Goal: Task Accomplishment & Management: Use online tool/utility

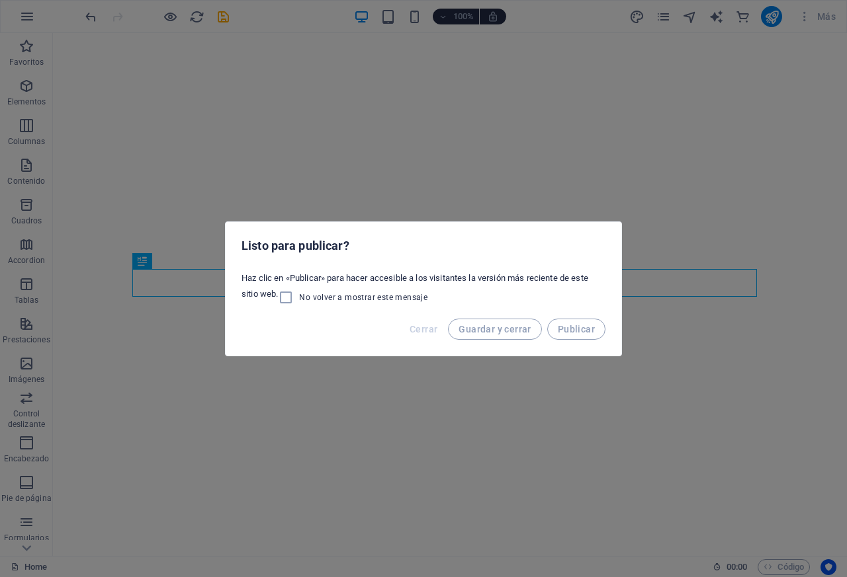
click at [425, 330] on span "Cerrar" at bounding box center [423, 329] width 28 height 11
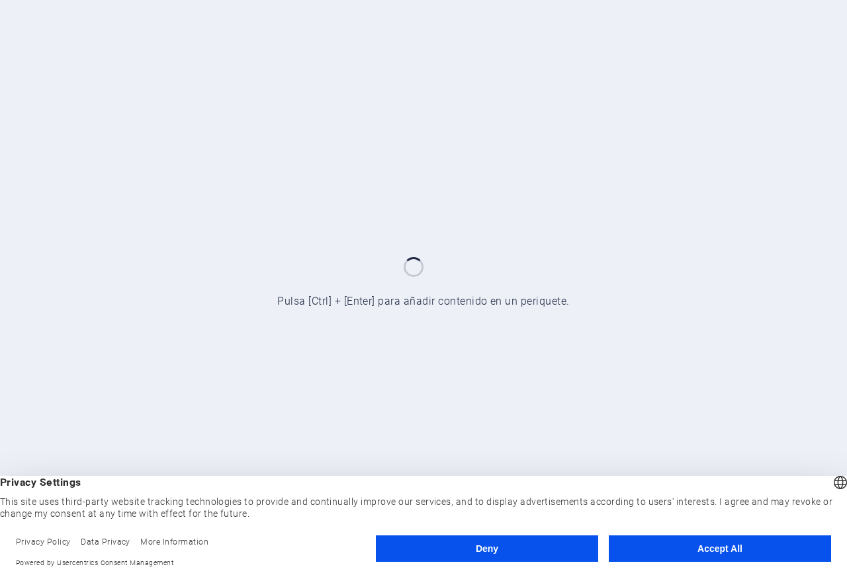
click at [349, 260] on div at bounding box center [423, 288] width 847 height 577
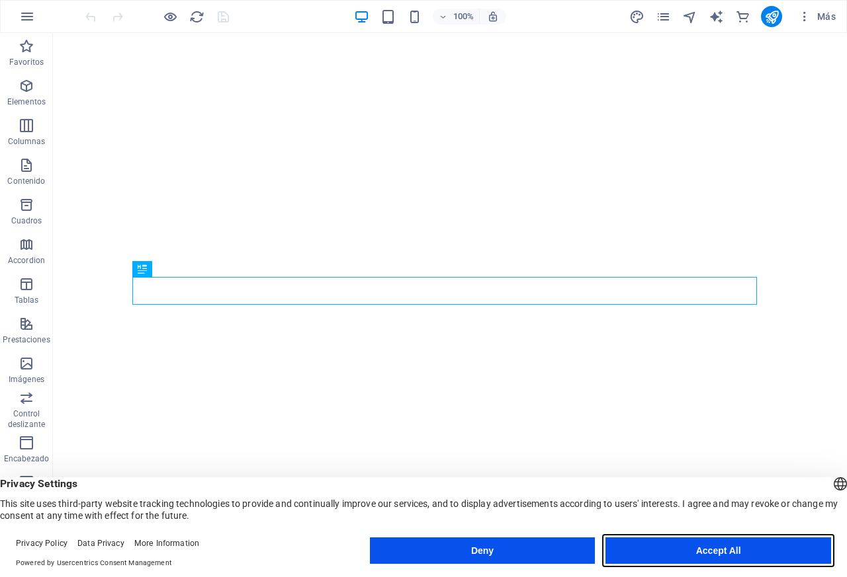
click at [716, 551] on button "Accept All" at bounding box center [718, 551] width 226 height 26
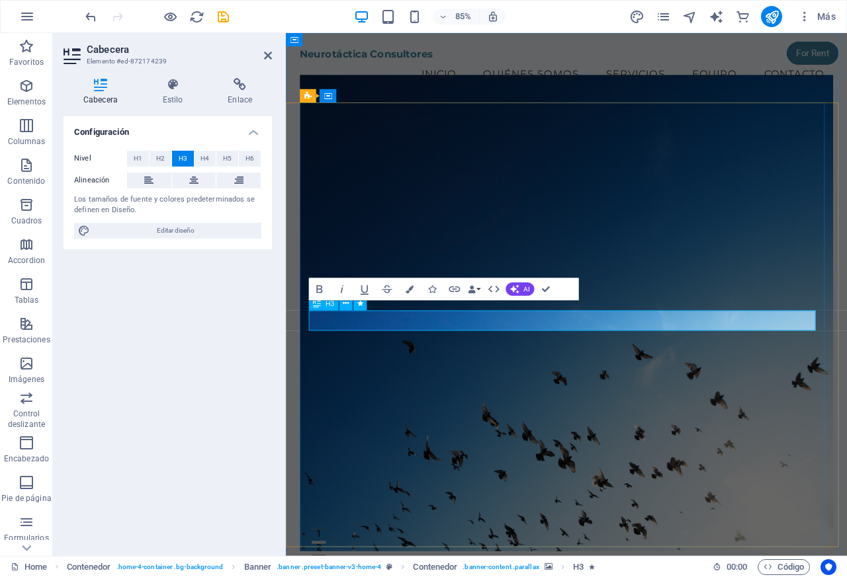
scroll to position [523, 1]
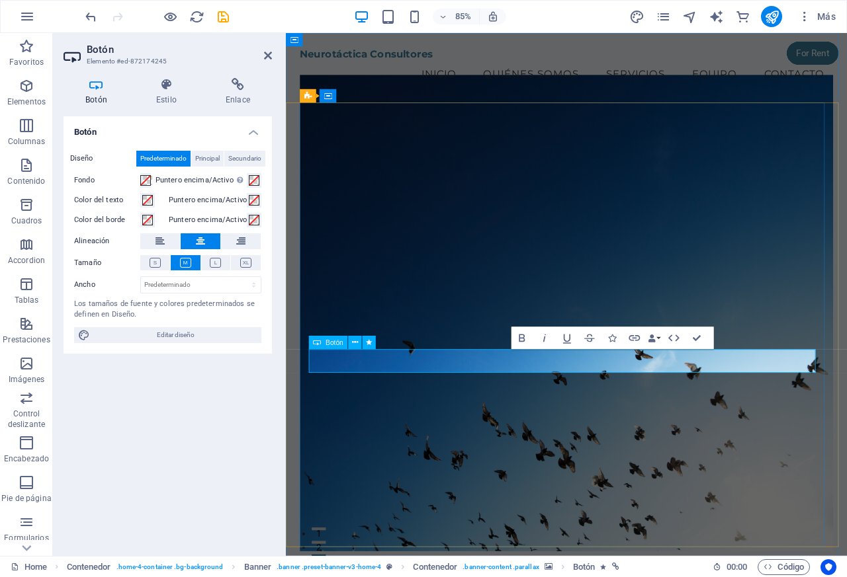
click at [214, 87] on icon at bounding box center [238, 84] width 68 height 13
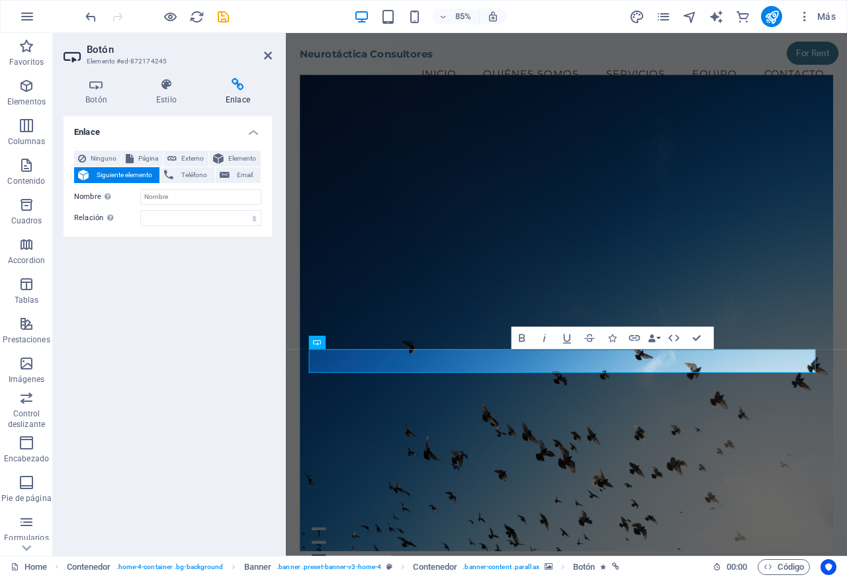
click at [80, 88] on icon at bounding box center [95, 84] width 65 height 13
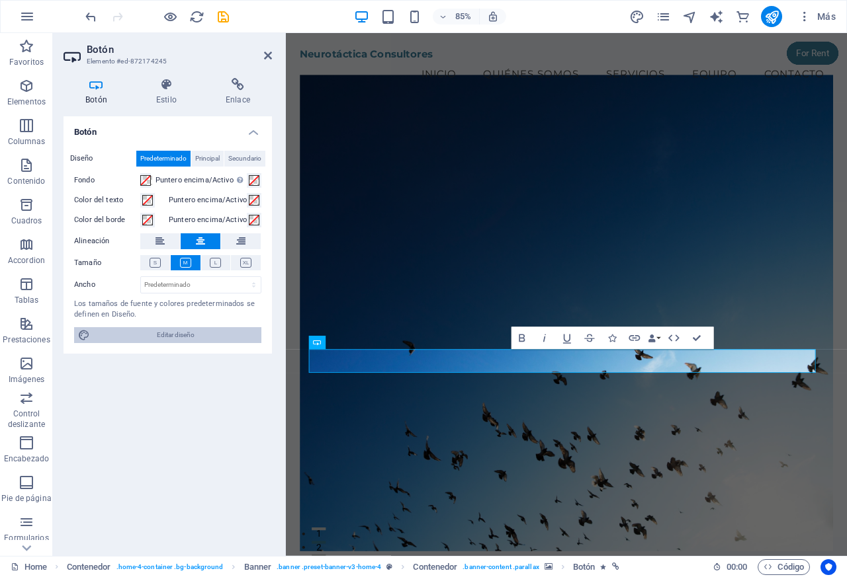
click at [167, 337] on span "Editar diseño" at bounding box center [175, 335] width 163 height 16
select select "px"
select select "200"
select select "px"
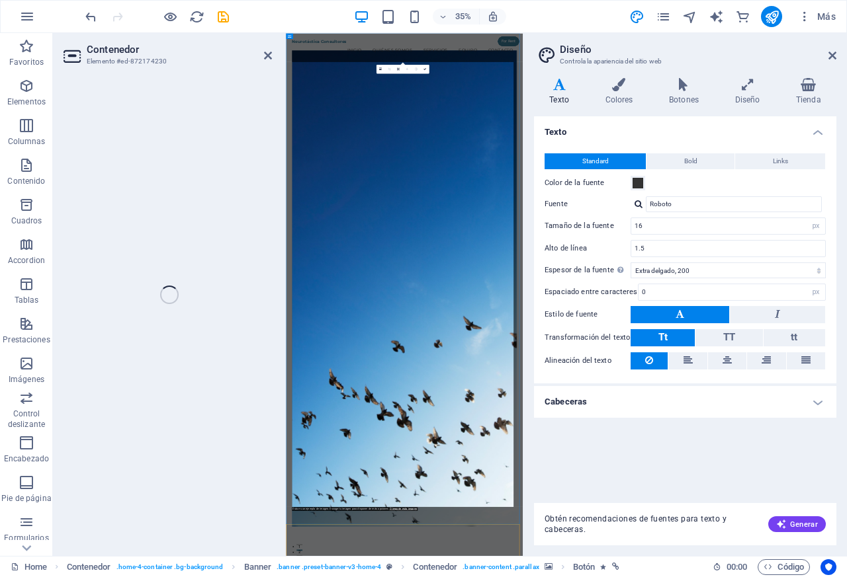
click at [822, 56] on header "Diseño Controla la apariencia del sitio web" at bounding box center [686, 50] width 300 height 34
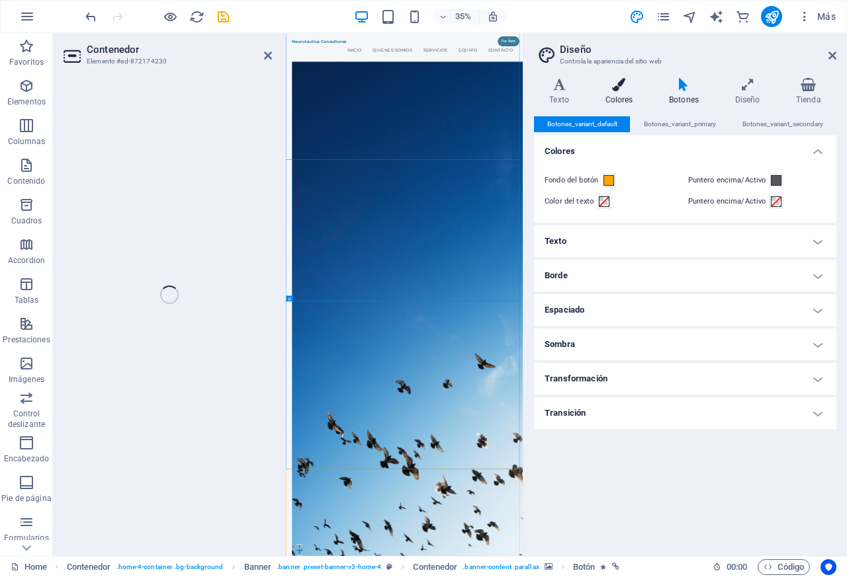
click at [615, 86] on icon at bounding box center [618, 84] width 59 height 13
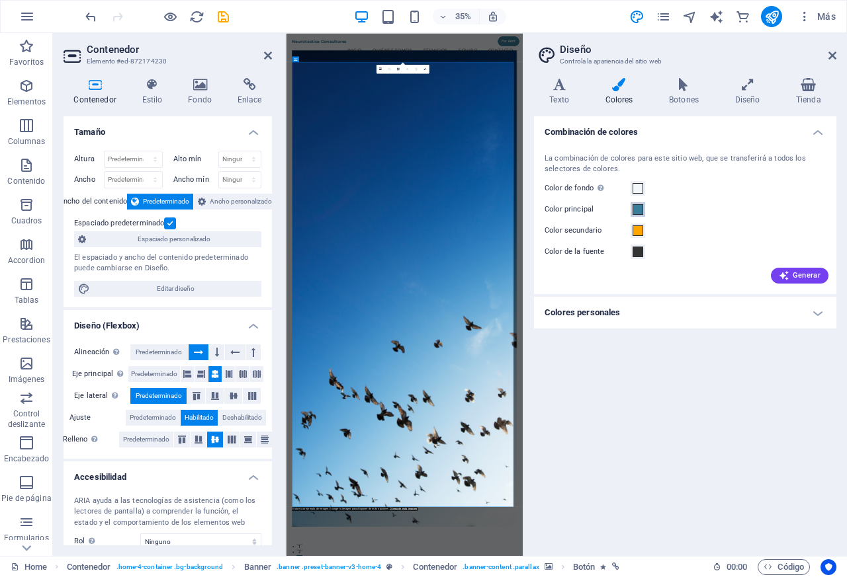
click at [636, 208] on span at bounding box center [637, 209] width 11 height 11
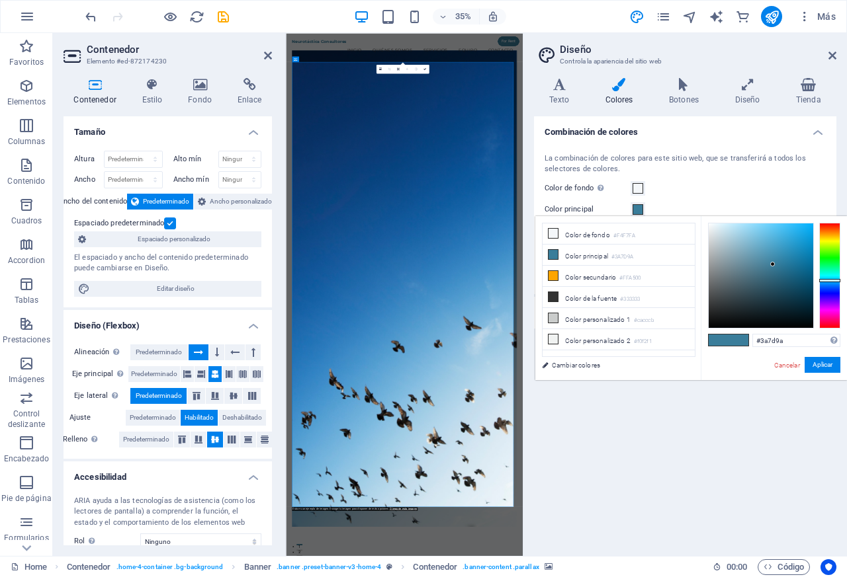
click at [746, 341] on span at bounding box center [738, 340] width 20 height 11
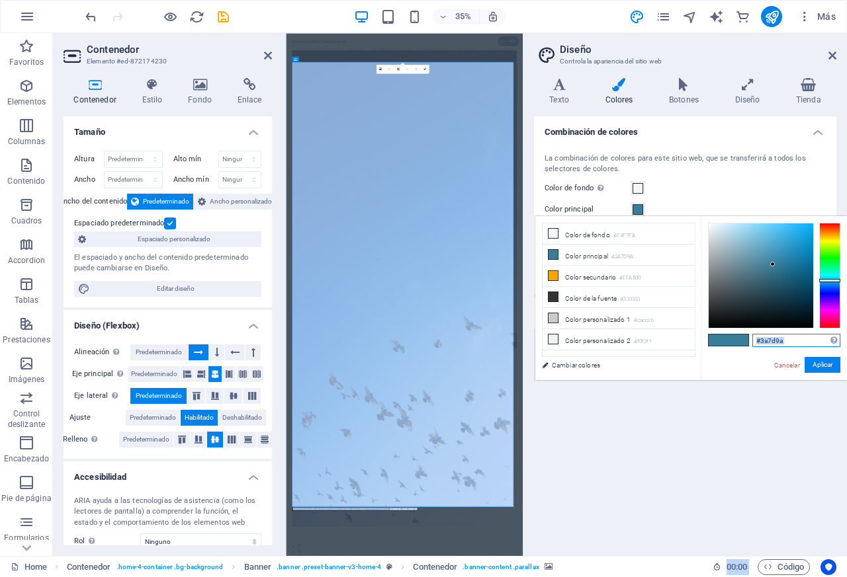
click at [767, 341] on input "#3a7d9a" at bounding box center [796, 340] width 88 height 13
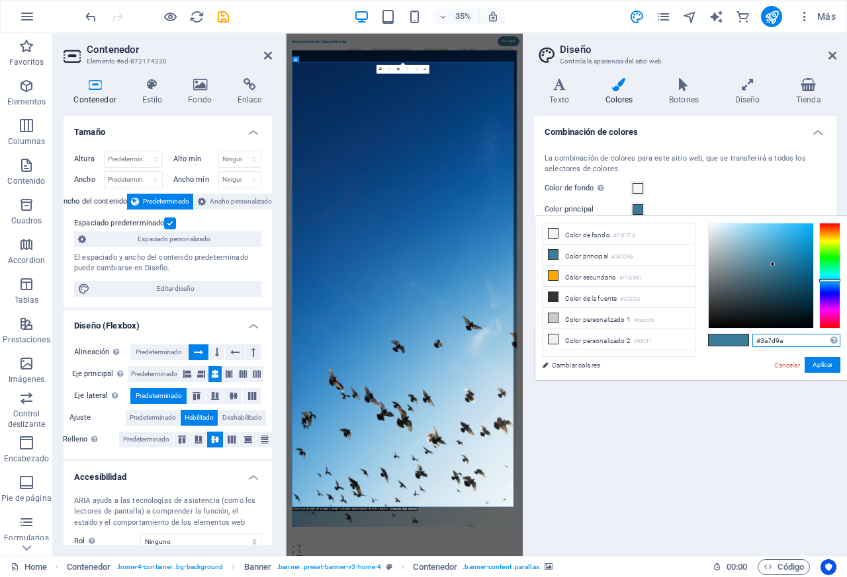
paste input "0D2239"
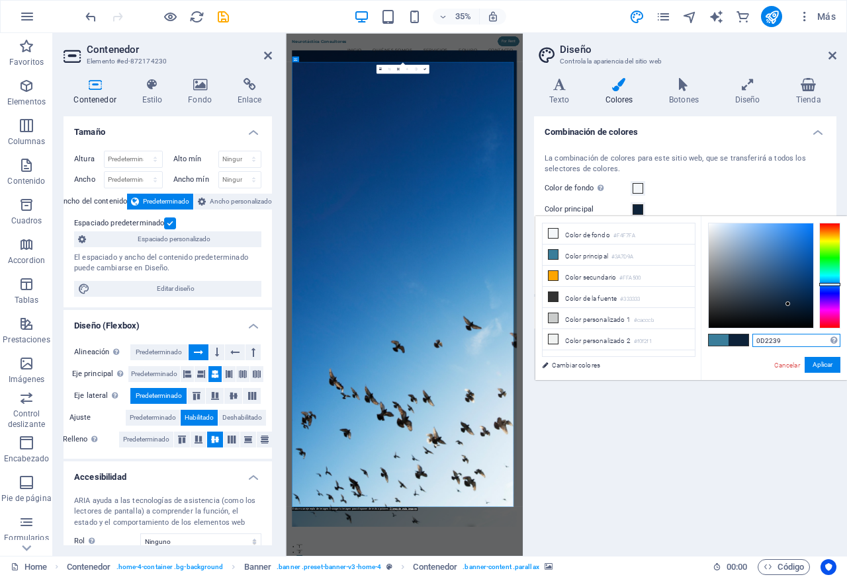
type input "#0d2239"
click at [822, 366] on button "Aplicar" at bounding box center [822, 365] width 36 height 16
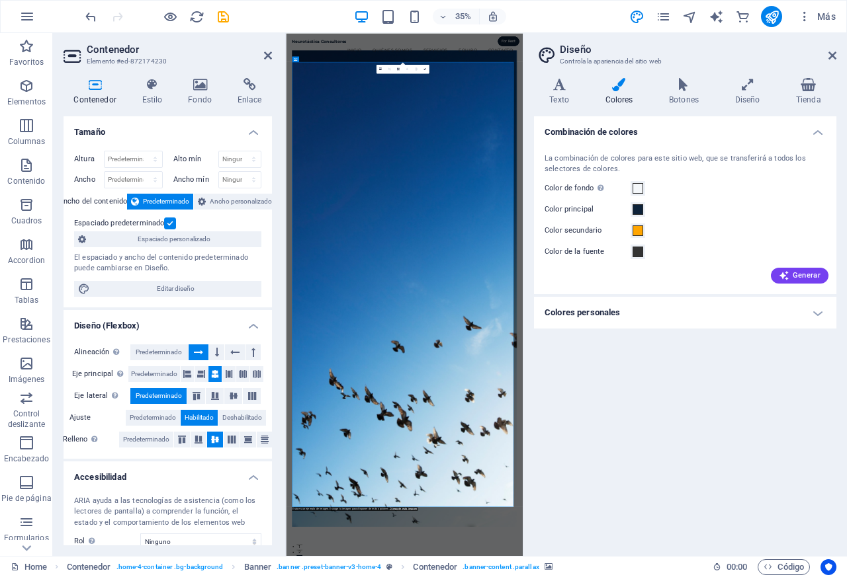
click at [577, 280] on div "Generar" at bounding box center [685, 273] width 286 height 21
click at [636, 231] on span at bounding box center [637, 231] width 11 height 11
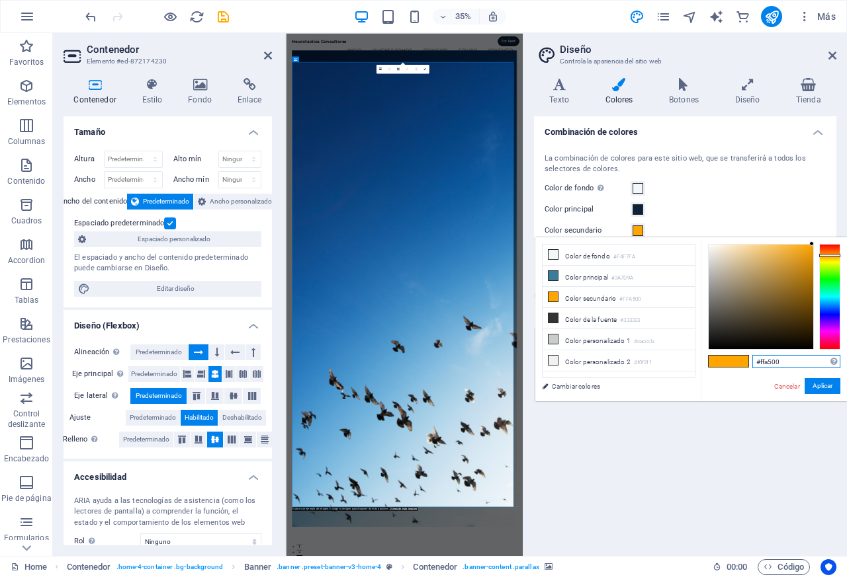
click at [764, 362] on input "#ffa500" at bounding box center [796, 361] width 88 height 13
paste input "F05A28"
type input "#f05a28"
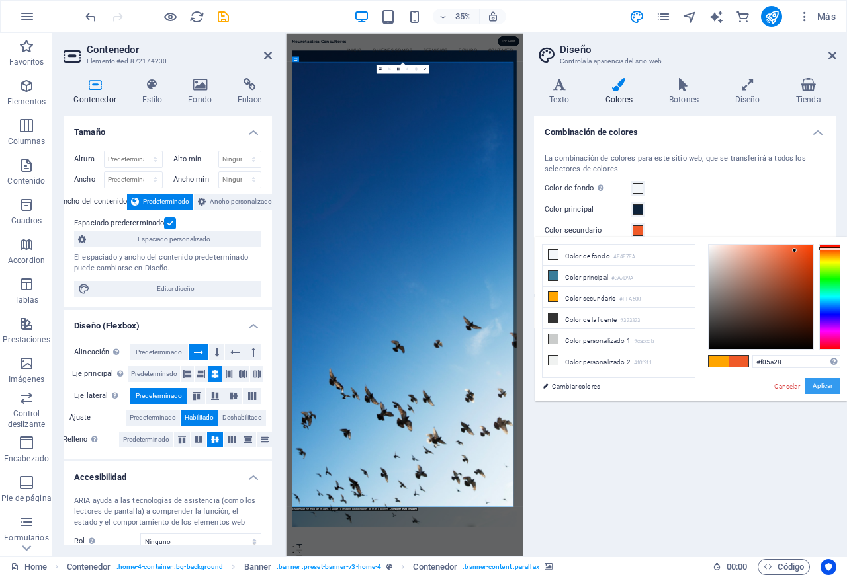
click at [822, 391] on button "Aplicar" at bounding box center [822, 386] width 36 height 16
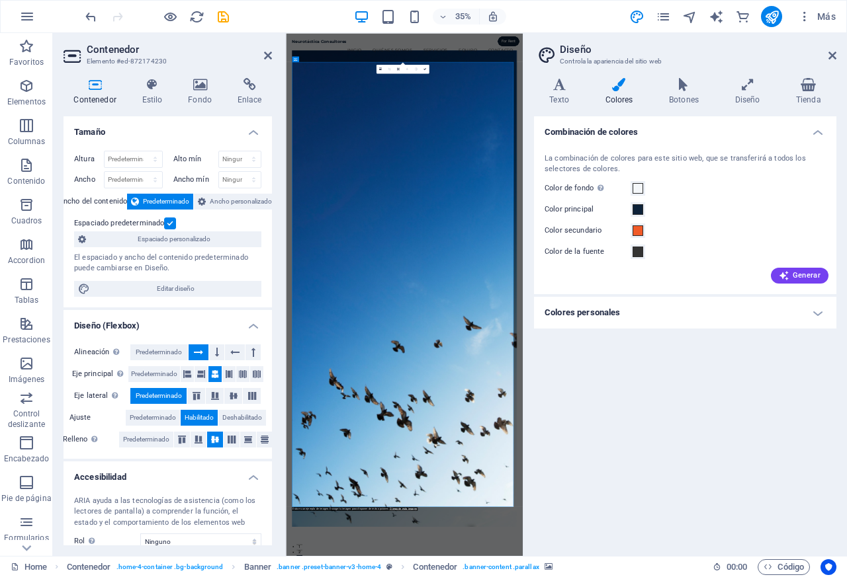
click at [558, 73] on div "Variantes Texto Colores Botones Diseño Tienda Texto Standard Bold Links Color d…" at bounding box center [684, 311] width 323 height 489
click at [554, 99] on h4 "Texto" at bounding box center [562, 92] width 56 height 28
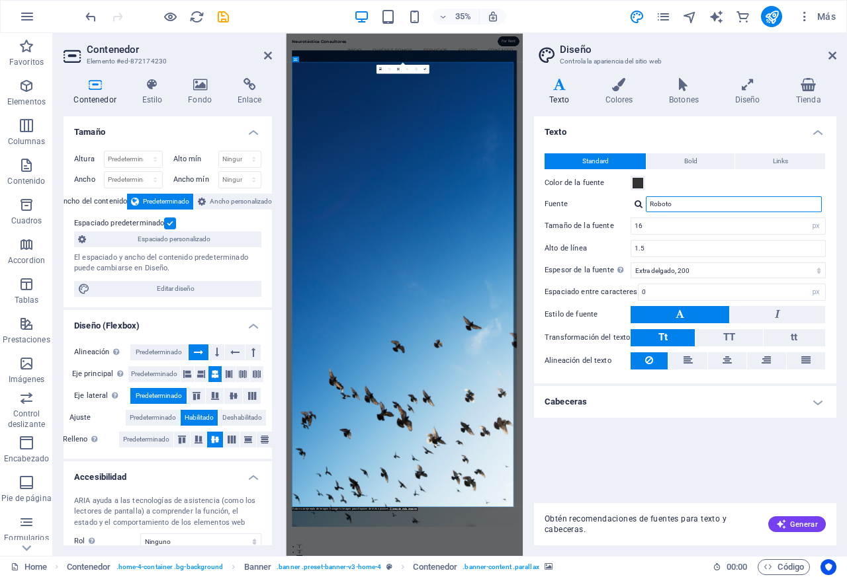
click at [655, 204] on input "Roboto" at bounding box center [734, 204] width 176 height 16
paste input "Open Sans"
type input "Open Sans"
click at [570, 417] on div "Texto Standard Bold Links Color de la fuente Fuente Open Sans Gestionar [PERSON…" at bounding box center [685, 304] width 302 height 376
click at [816, 417] on div "Texto Standard Bold Links Color de la fuente Fuente Open Sans Gestionar [PERSON…" at bounding box center [685, 304] width 302 height 376
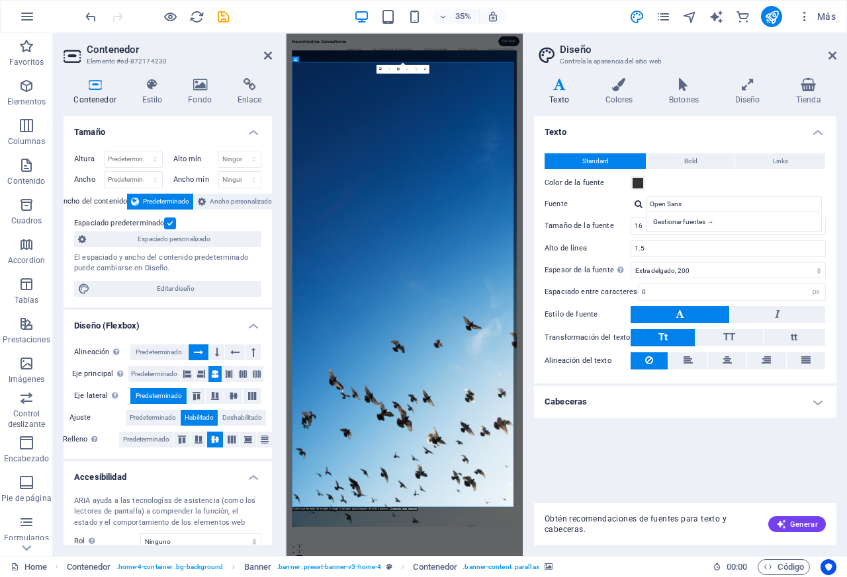
click at [711, 419] on div "Texto Standard Bold Links Color de la fuente Fuente Open Sans Gestionar [PERSON…" at bounding box center [685, 304] width 302 height 376
click at [816, 417] on div "Texto Standard Bold Links Color de la fuente Fuente Open Sans Gestionar [PERSON…" at bounding box center [685, 304] width 302 height 376
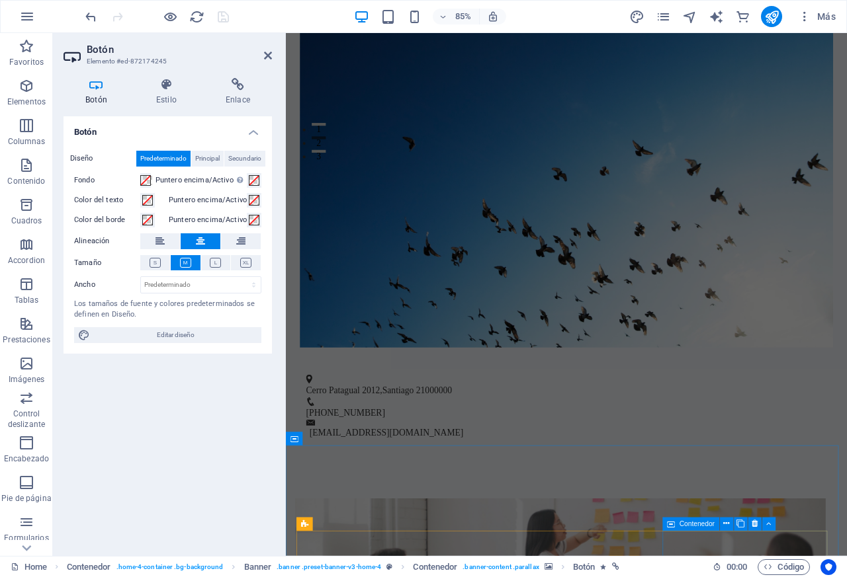
scroll to position [952, 0]
